Goal: Ask a question

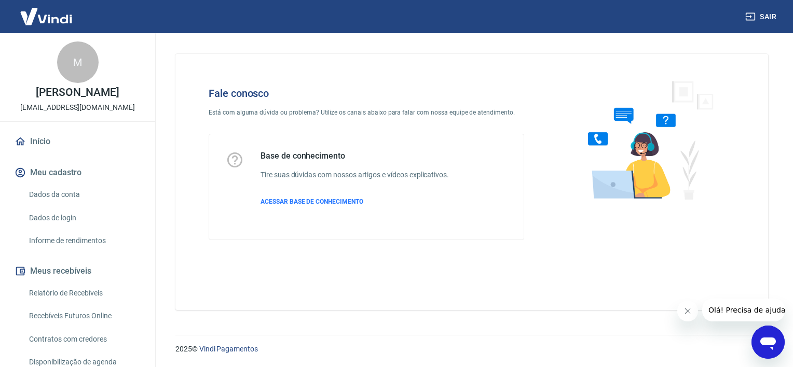
click at [768, 342] on icon "Abrir janela de mensagens" at bounding box center [768, 344] width 16 height 12
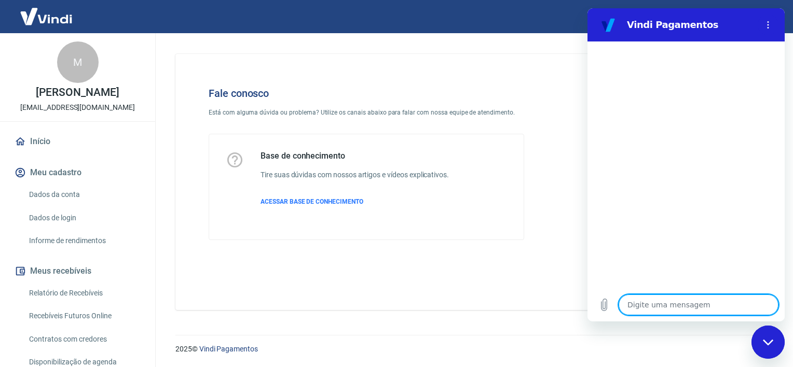
type textarea "q"
type textarea "x"
type textarea "qu"
type textarea "x"
type textarea "que"
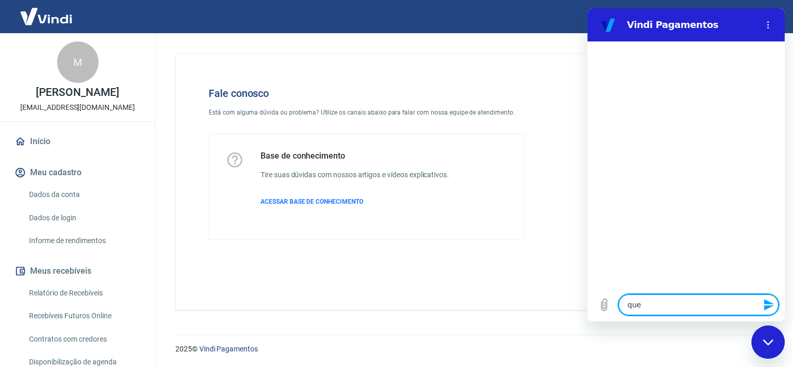
type textarea "x"
type textarea "quer"
type textarea "x"
type textarea "quero"
type textarea "x"
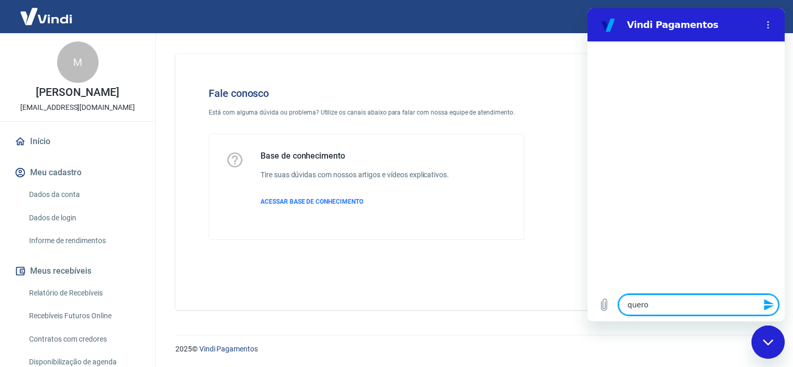
type textarea "quero"
type textarea "x"
type textarea "quero f"
type textarea "x"
type textarea "quero fa"
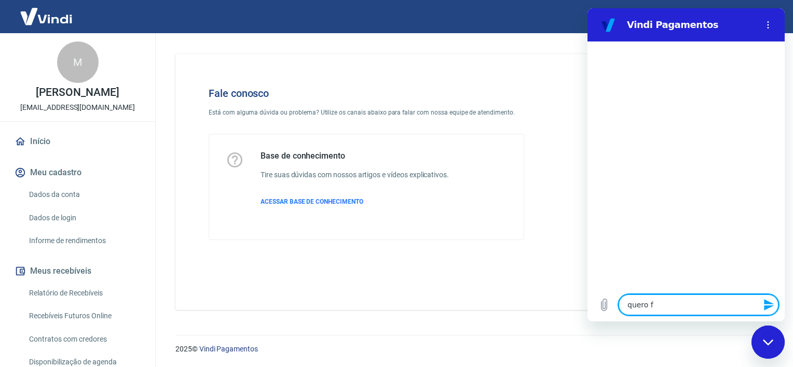
type textarea "x"
type textarea "quero fal"
type textarea "x"
type textarea "quero fala"
type textarea "x"
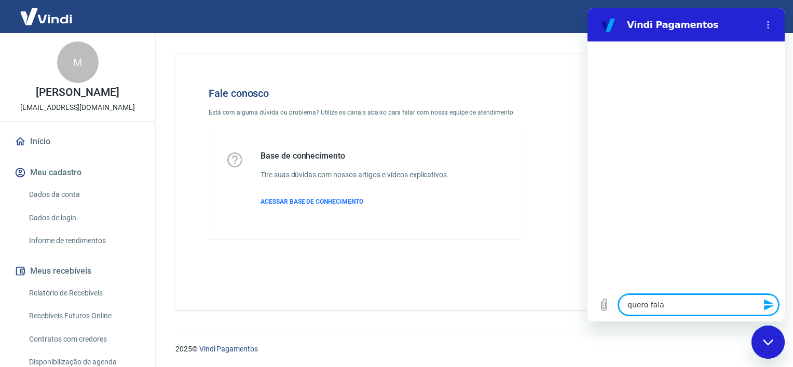
type textarea "quero falar"
type textarea "x"
type textarea "quero falar"
type textarea "x"
type textarea "quero falar c"
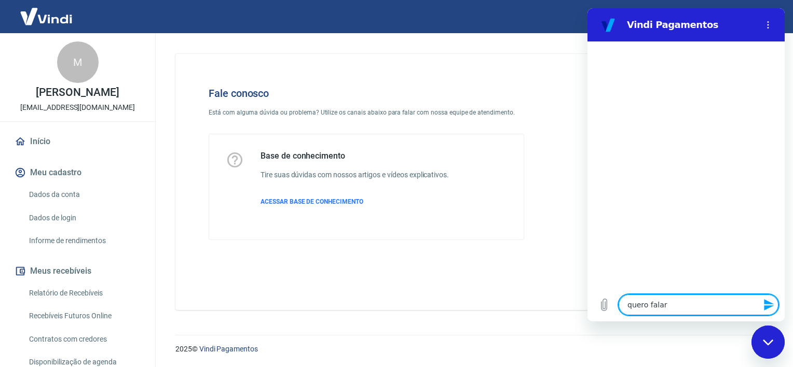
type textarea "x"
type textarea "quero falar co"
type textarea "x"
type textarea "quero falar com"
type textarea "x"
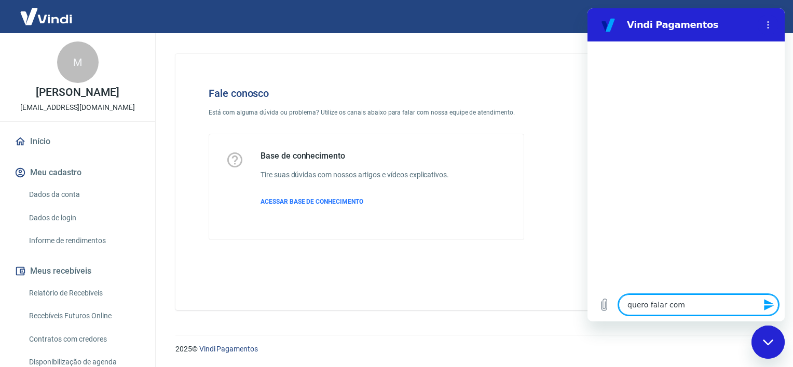
type textarea "quero falar com"
type textarea "x"
type textarea "quero falar com u"
type textarea "x"
type textarea "quero falar com um"
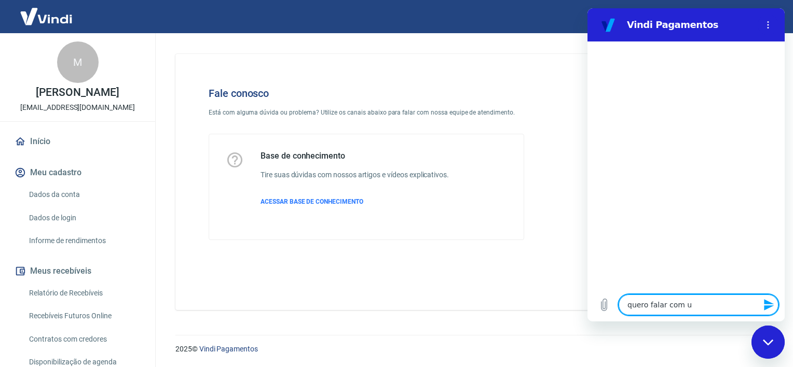
type textarea "x"
type textarea "quero falar com um"
type textarea "x"
type textarea "quero falar com um a"
type textarea "x"
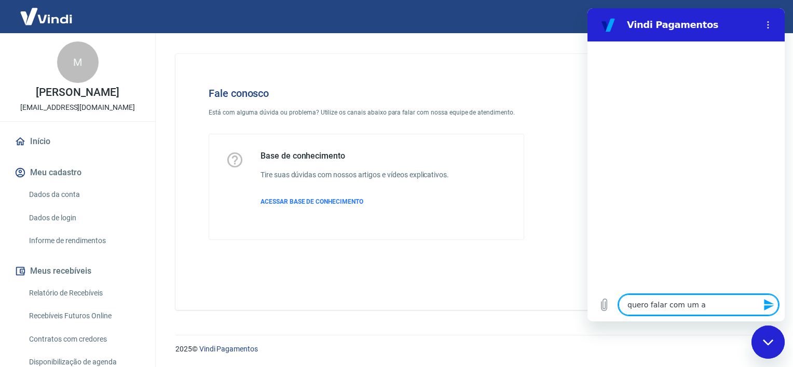
type textarea "quero falar com um at"
type textarea "x"
type textarea "quero falar com um ate"
type textarea "x"
type textarea "quero falar com um [GEOGRAPHIC_DATA]"
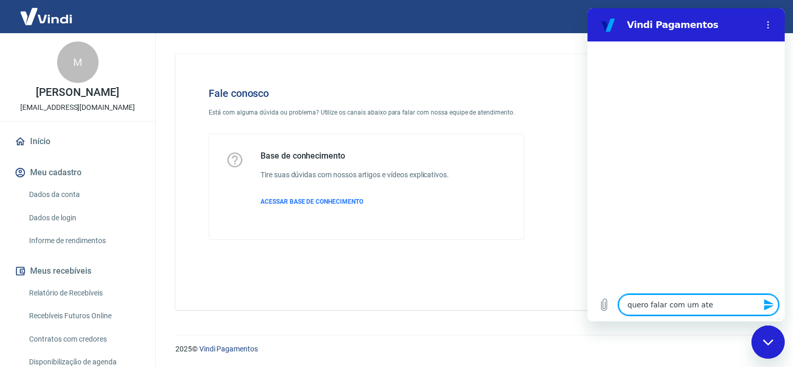
type textarea "x"
type textarea "quero falar com um atend"
type textarea "x"
type textarea "quero falar com um atende"
type textarea "x"
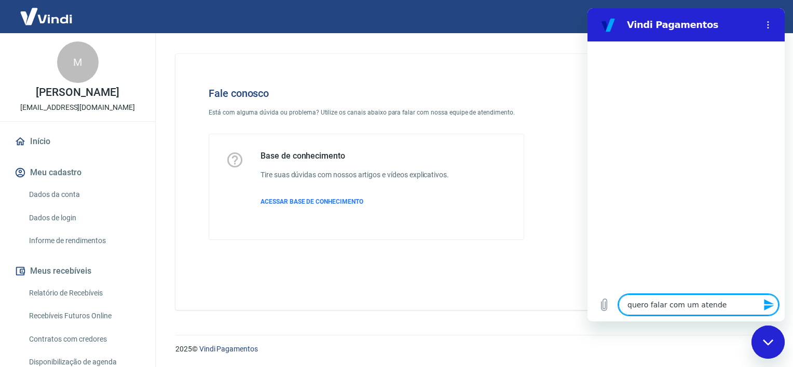
type textarea "quero falar com um atenden"
type textarea "x"
type textarea "quero falar com um atendent"
type textarea "x"
type textarea "quero falar com um atendente"
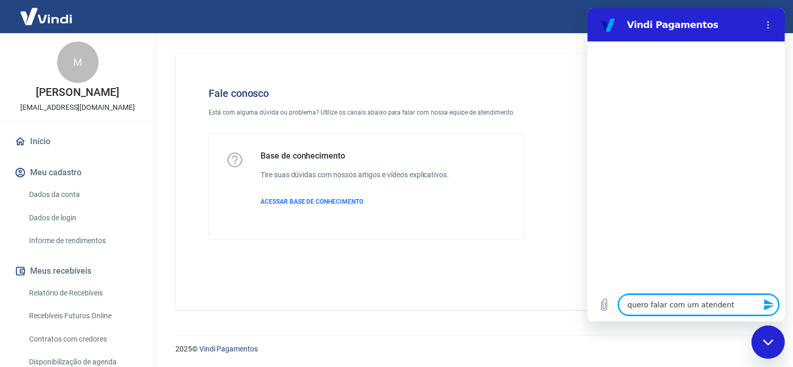
type textarea "x"
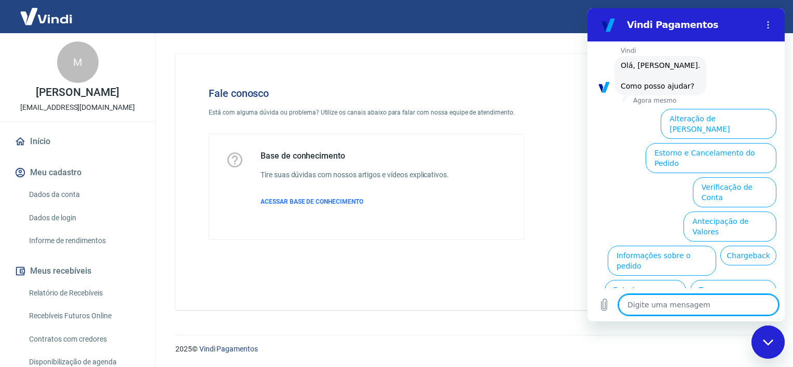
scroll to position [83, 0]
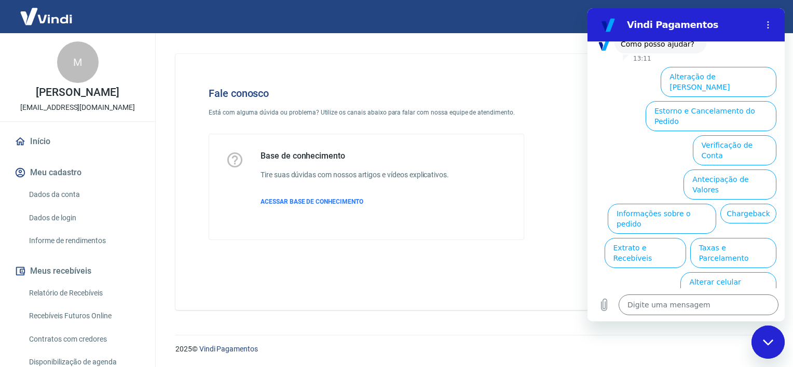
click at [764, 344] on icon "Fechar janela de mensagens" at bounding box center [768, 342] width 11 height 7
type textarea "x"
